Goal: Task Accomplishment & Management: Manage account settings

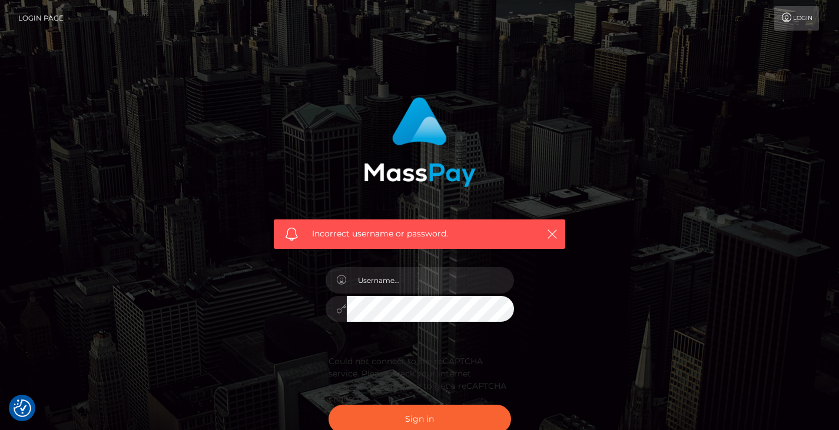
scroll to position [85, 0]
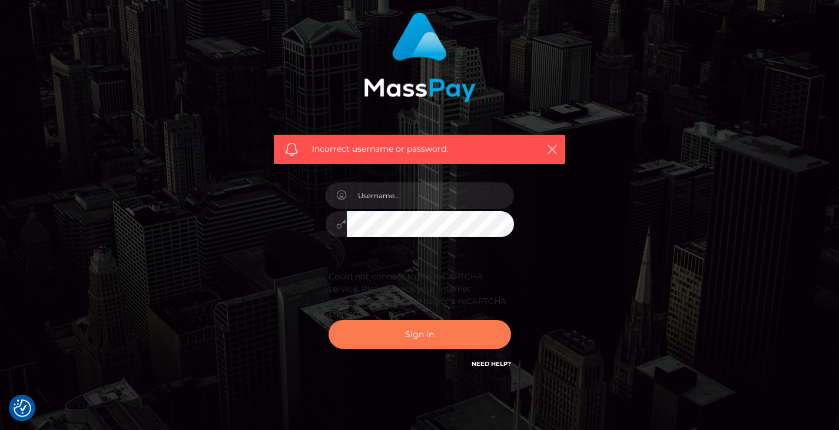
click at [428, 344] on button "Sign in" at bounding box center [419, 334] width 182 height 29
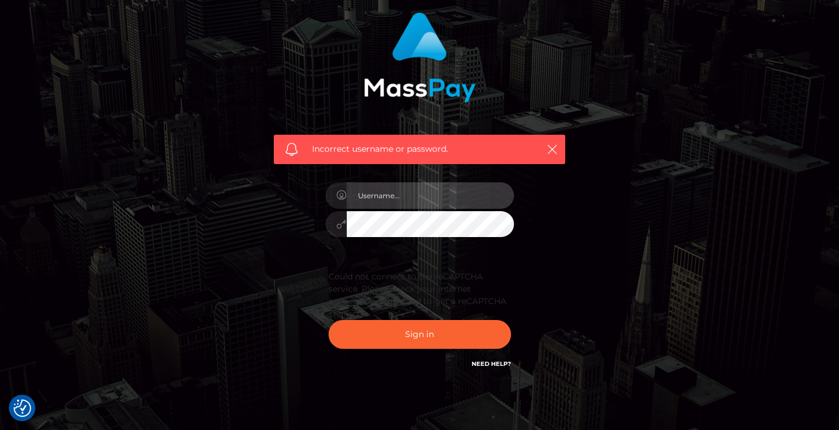
click at [421, 204] on input "text" at bounding box center [430, 195] width 167 height 26
type input "[EMAIL_ADDRESS][DOMAIN_NAME]"
drag, startPoint x: 567, startPoint y: 144, endPoint x: 553, endPoint y: 144, distance: 14.1
click at [561, 144] on div "Incorrect username or password." at bounding box center [419, 84] width 309 height 161
click at [554, 144] on icon "button" at bounding box center [552, 150] width 12 height 12
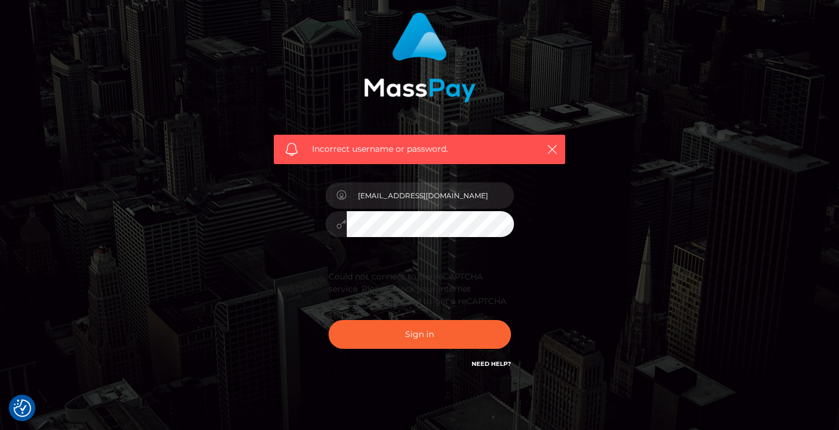
click at [507, 361] on link "Need Help?" at bounding box center [490, 364] width 39 height 8
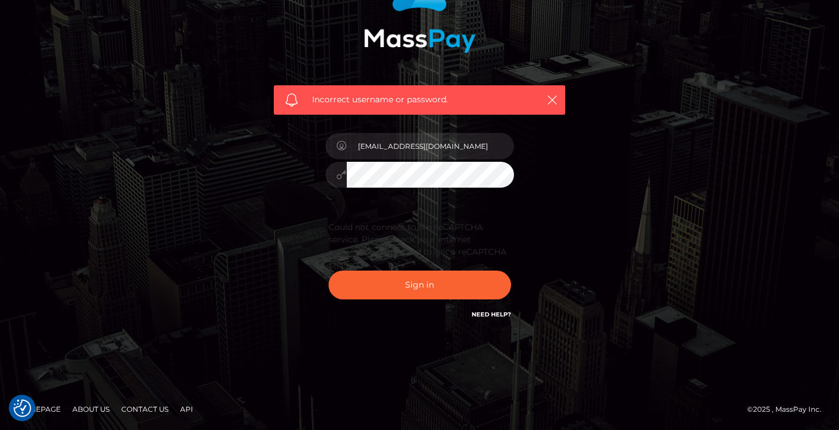
click at [134, 406] on link "Contact Us" at bounding box center [145, 409] width 57 height 18
click at [154, 399] on footer "Homepage About Us Contact Us API © 2025 , MassPay Inc." at bounding box center [419, 409] width 839 height 41
click at [155, 407] on link "Contact Us" at bounding box center [145, 409] width 57 height 18
click at [550, 99] on icon "button" at bounding box center [552, 100] width 12 height 12
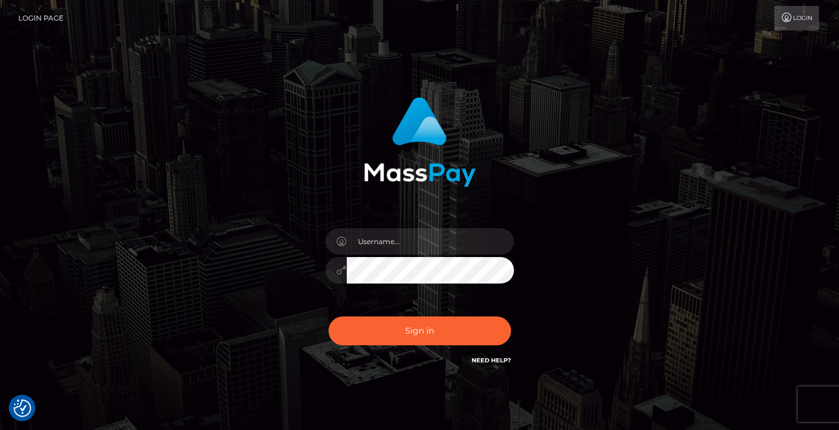
checkbox input "true"
click at [404, 243] on input "text" at bounding box center [430, 241] width 167 height 26
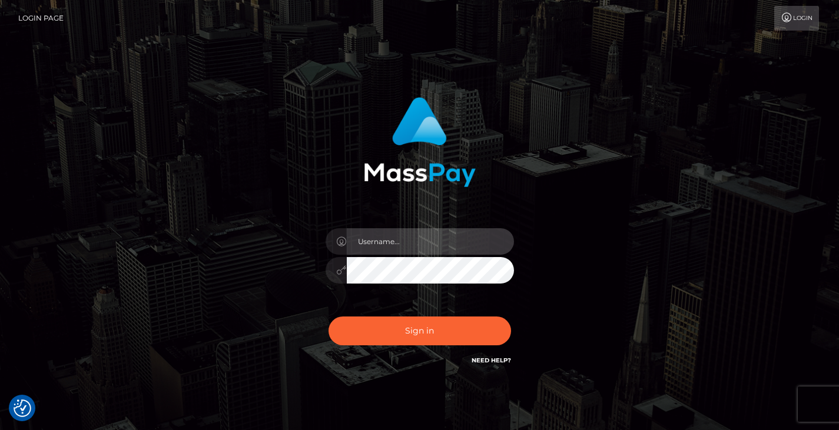
type input "sandhukal@gmail.com"
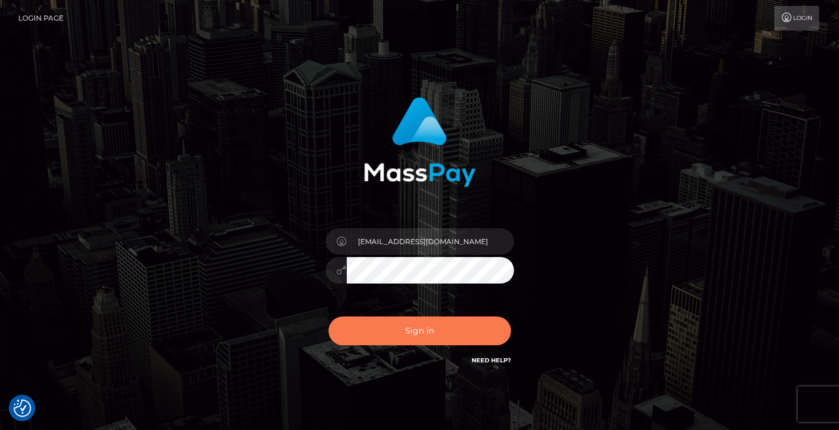
click at [431, 328] on button "Sign in" at bounding box center [419, 331] width 182 height 29
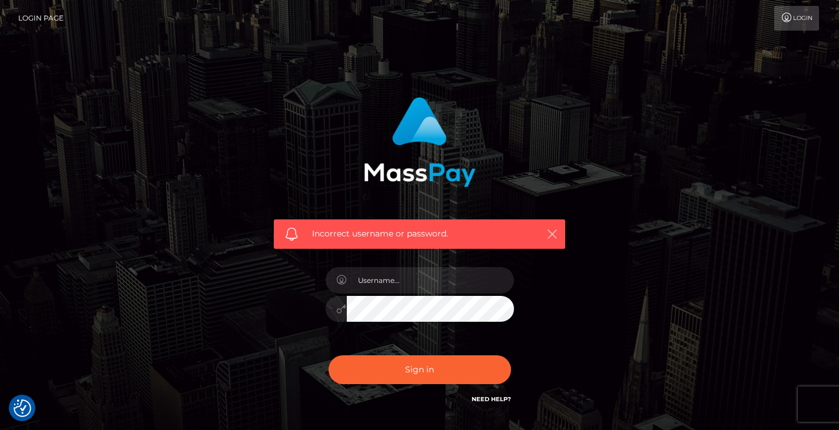
click at [551, 232] on icon "button" at bounding box center [552, 234] width 12 height 12
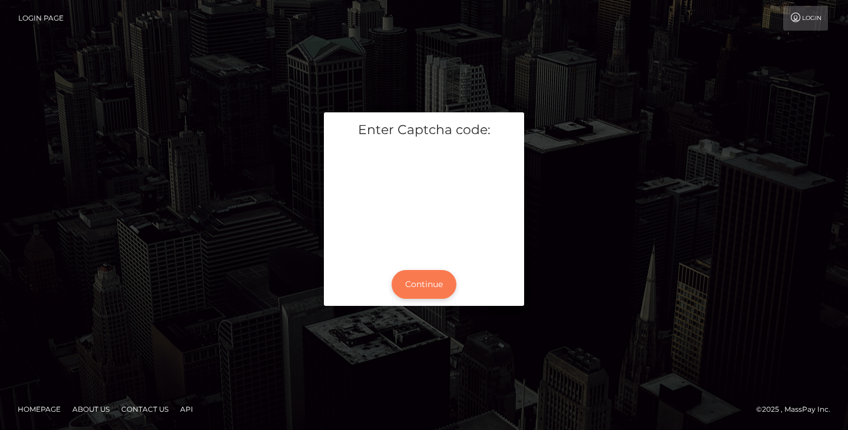
click at [406, 290] on button "Continue" at bounding box center [423, 284] width 65 height 29
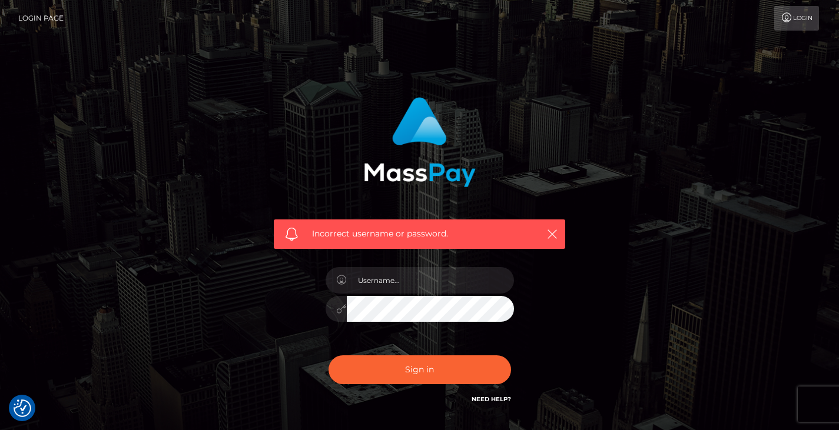
click at [527, 227] on div "Incorrect username or password." at bounding box center [419, 234] width 291 height 29
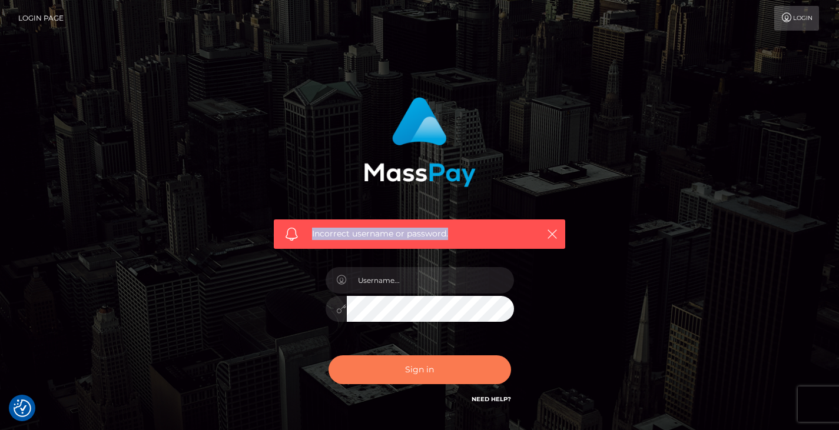
click at [454, 376] on button "Sign in" at bounding box center [419, 370] width 182 height 29
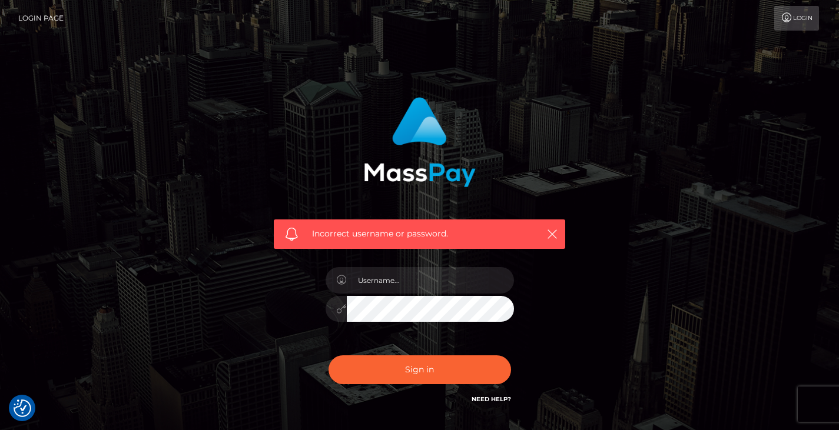
click at [464, 388] on div "Sign in Need Help?" at bounding box center [420, 374] width 206 height 52
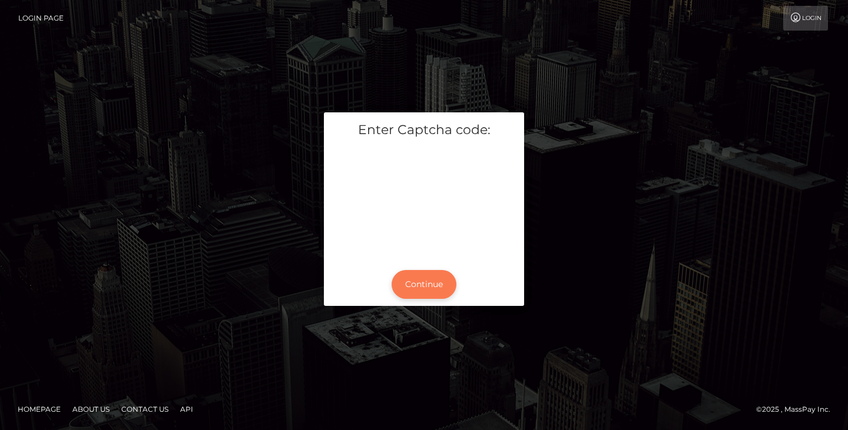
click at [433, 285] on button "Continue" at bounding box center [423, 284] width 65 height 29
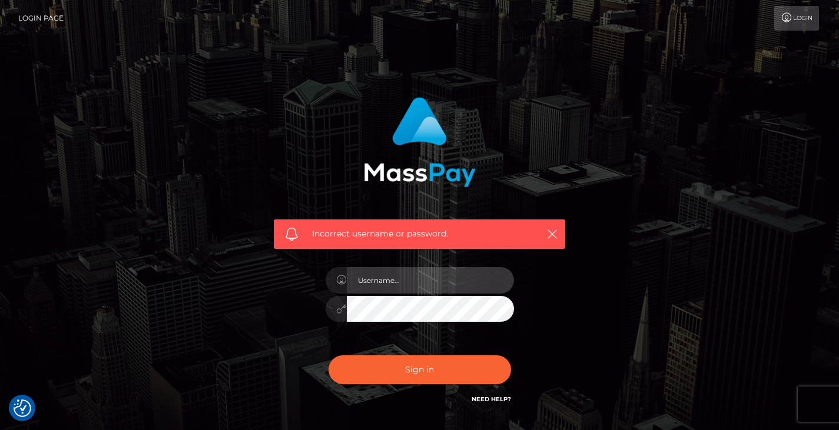
click at [416, 285] on input "text" at bounding box center [430, 280] width 167 height 26
type input "[EMAIL_ADDRESS][DOMAIN_NAME]"
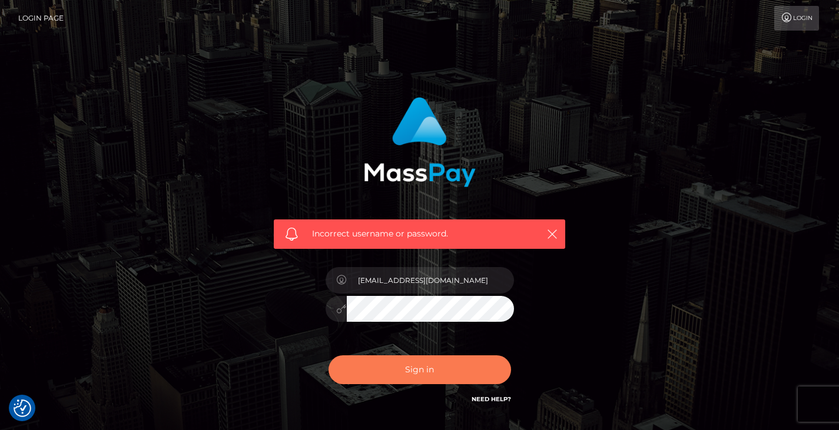
click at [446, 374] on button "Sign in" at bounding box center [419, 370] width 182 height 29
